Goal: Information Seeking & Learning: Learn about a topic

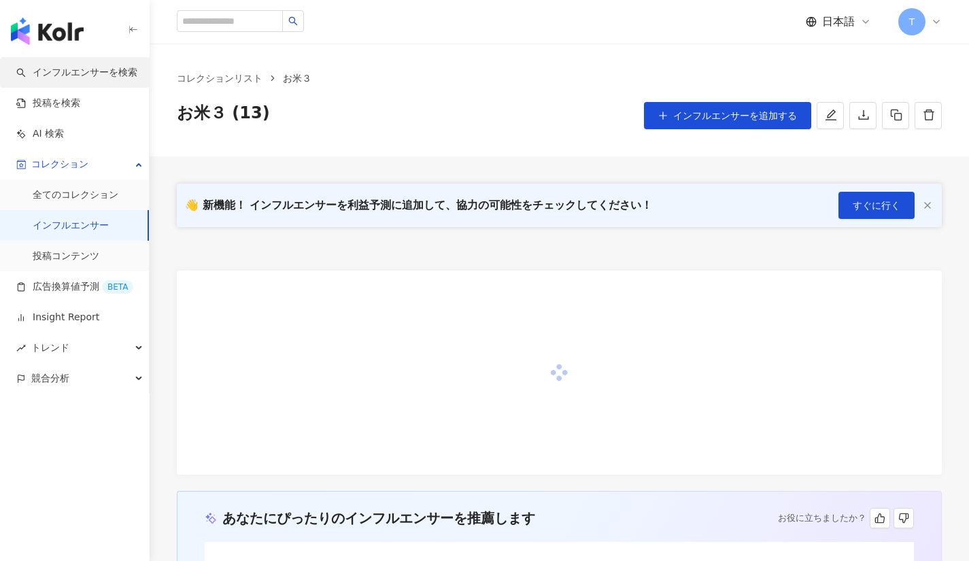
click at [69, 71] on link "インフルエンサーを検索" at bounding box center [76, 73] width 121 height 14
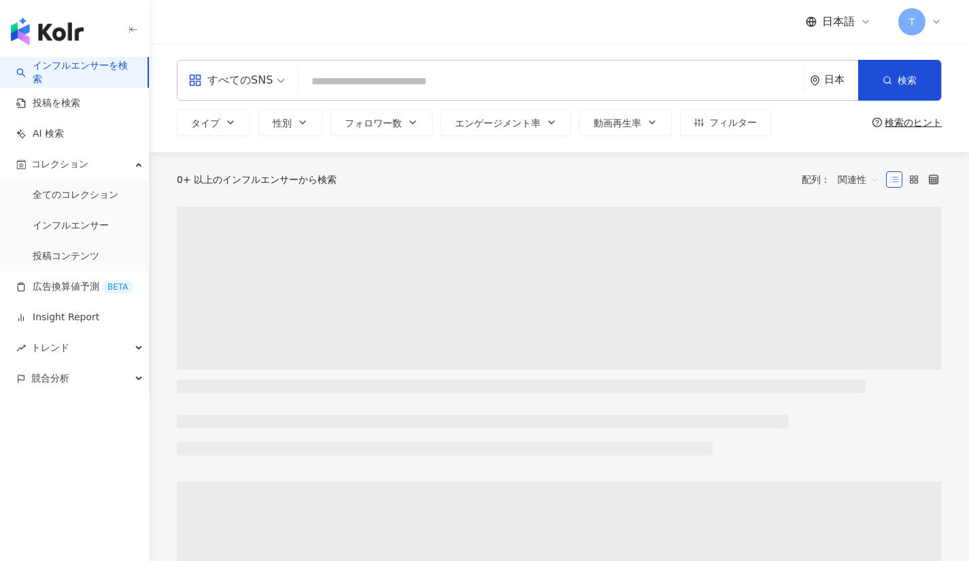
click at [68, 72] on link "インフルエンサーを検索" at bounding box center [76, 72] width 120 height 27
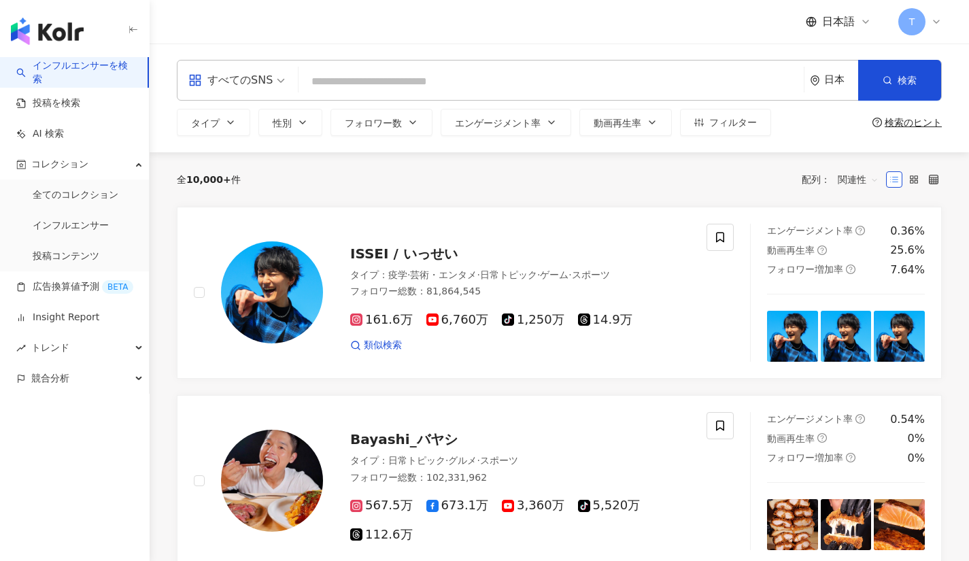
click at [260, 82] on div "すべてのSNS" at bounding box center [230, 80] width 84 height 22
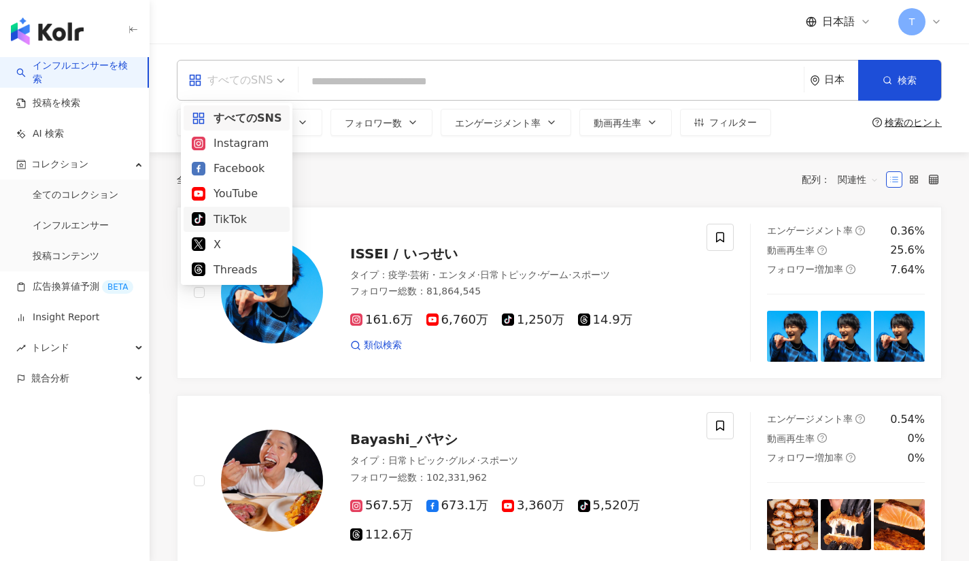
click at [233, 218] on div "TikTok" at bounding box center [237, 219] width 90 height 17
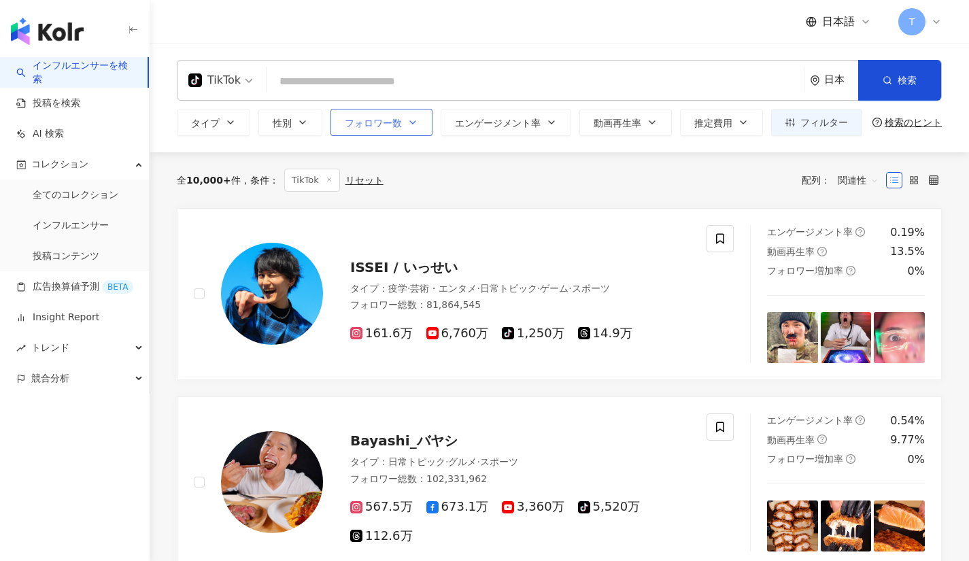
click at [360, 126] on span "フォロワー数" at bounding box center [373, 123] width 57 height 11
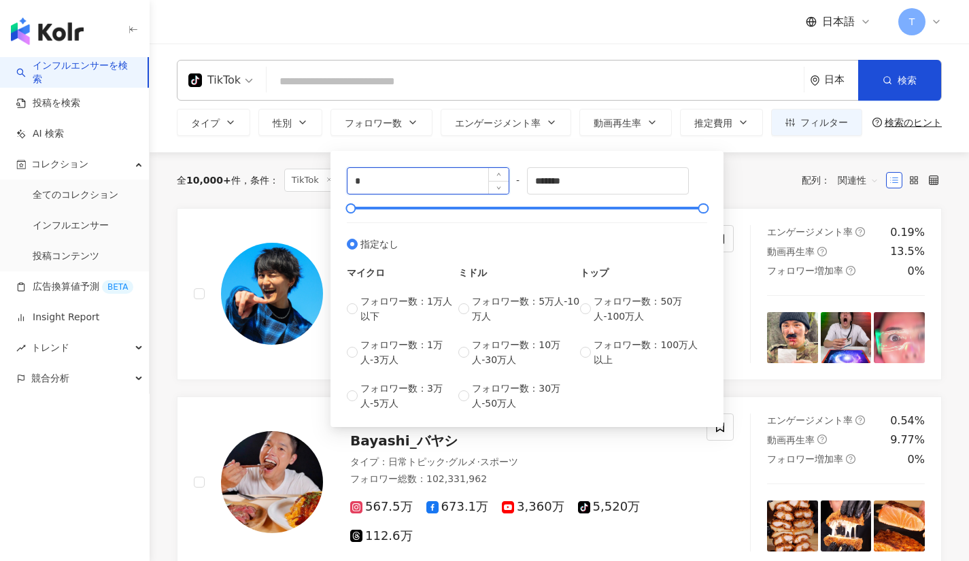
click at [365, 171] on input "*" at bounding box center [427, 181] width 161 height 26
type input "*****"
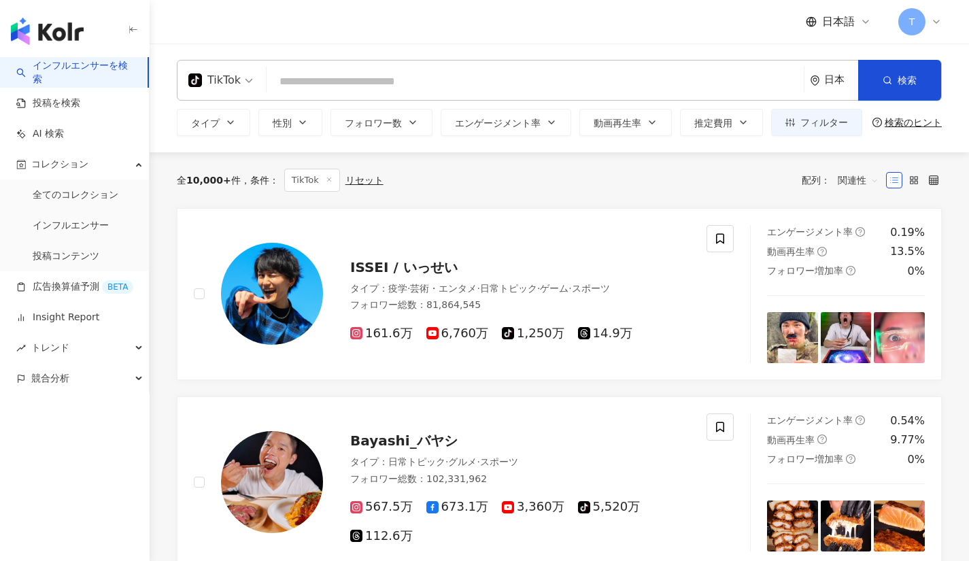
click at [506, 82] on input "search" at bounding box center [535, 82] width 526 height 26
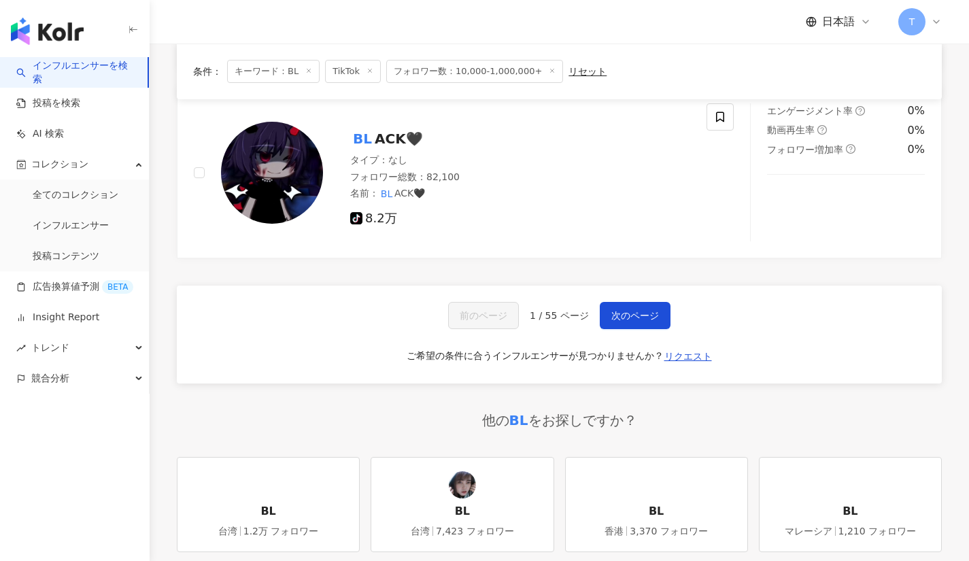
scroll to position [2295, 0]
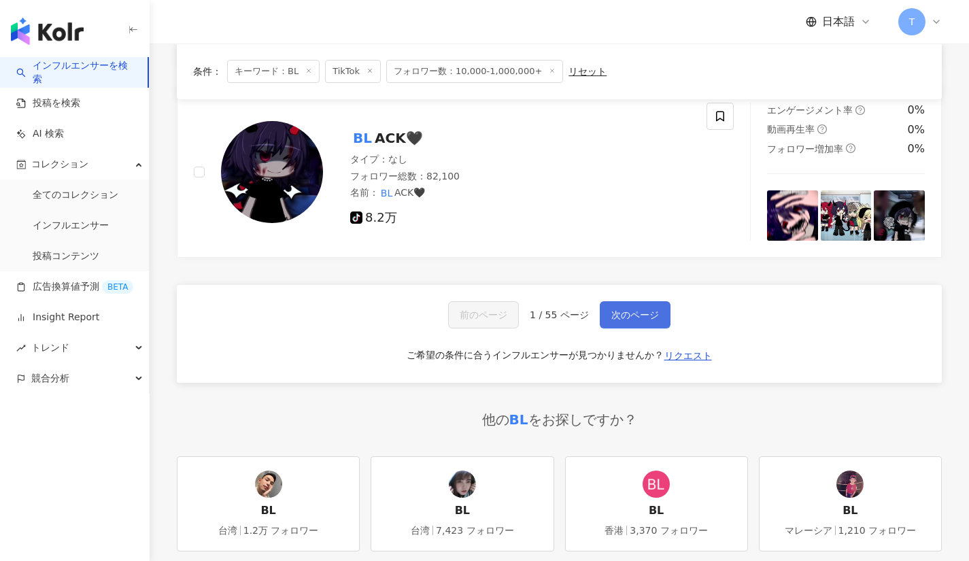
type input "**"
click at [650, 313] on span "次のページ" at bounding box center [635, 314] width 48 height 11
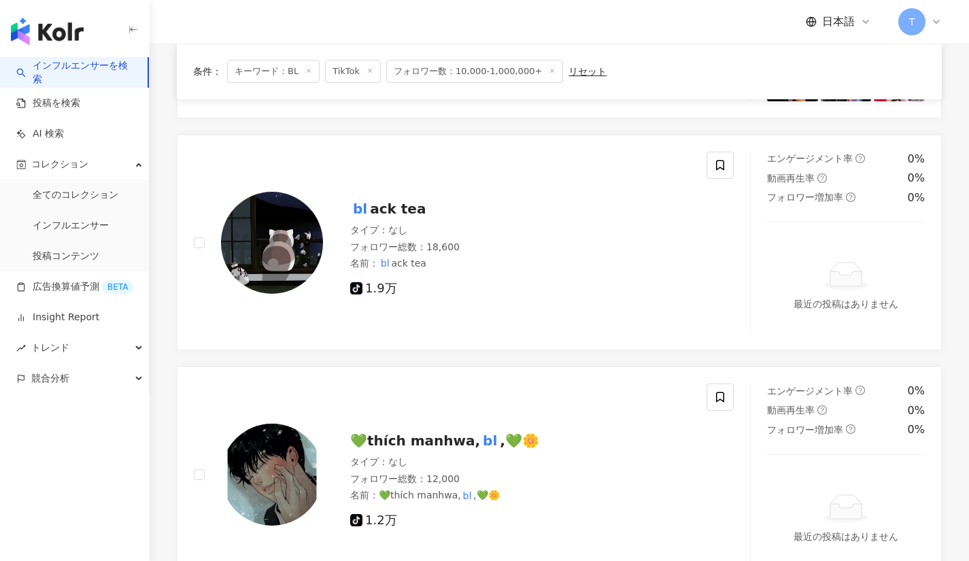
scroll to position [2173, 0]
click at [424, 440] on span "💚thích manhwa," at bounding box center [415, 441] width 130 height 16
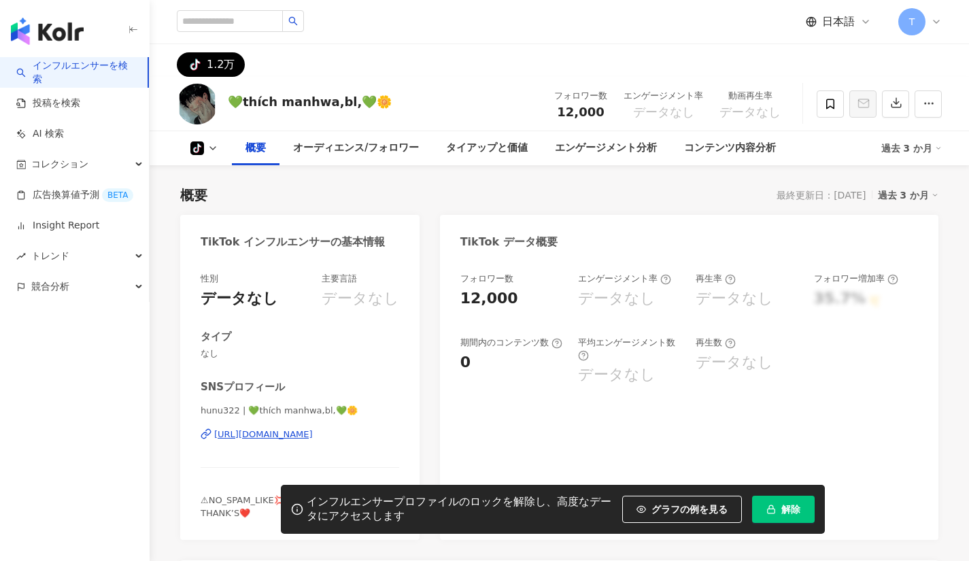
scroll to position [77, 0]
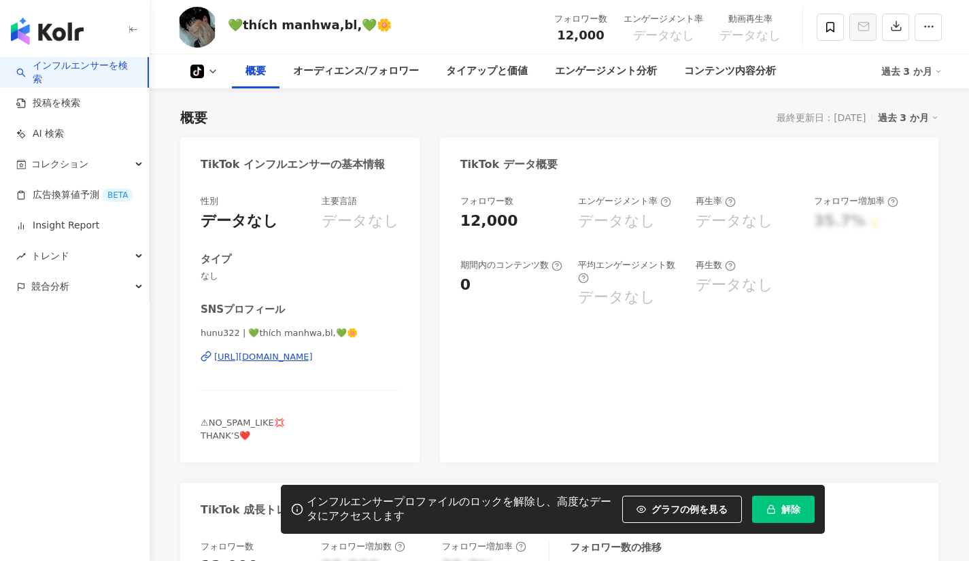
click at [303, 364] on div "hunu322 | 💚thích manhwa,bl,💚🌼 https://www.tiktok.com/@7001701696250905602" at bounding box center [300, 367] width 198 height 80
click at [304, 358] on div "https://www.tiktok.com/@7001701696250905602" at bounding box center [263, 357] width 99 height 12
